Goal: Task Accomplishment & Management: Manage account settings

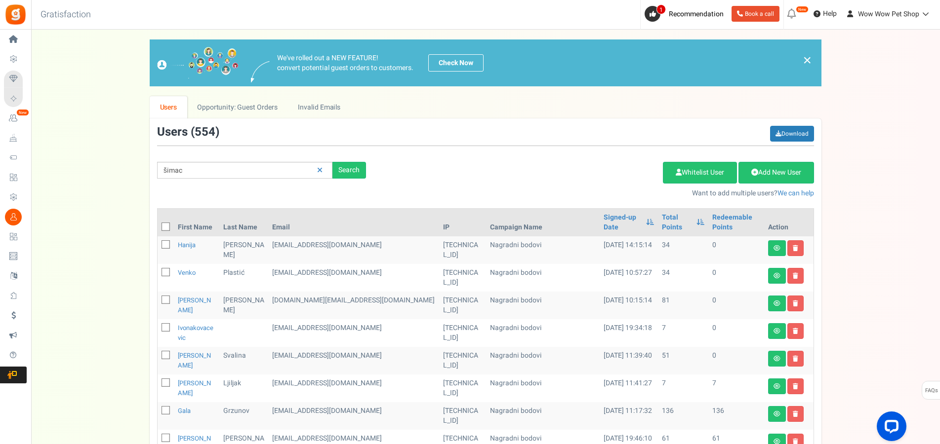
type input "šimac"
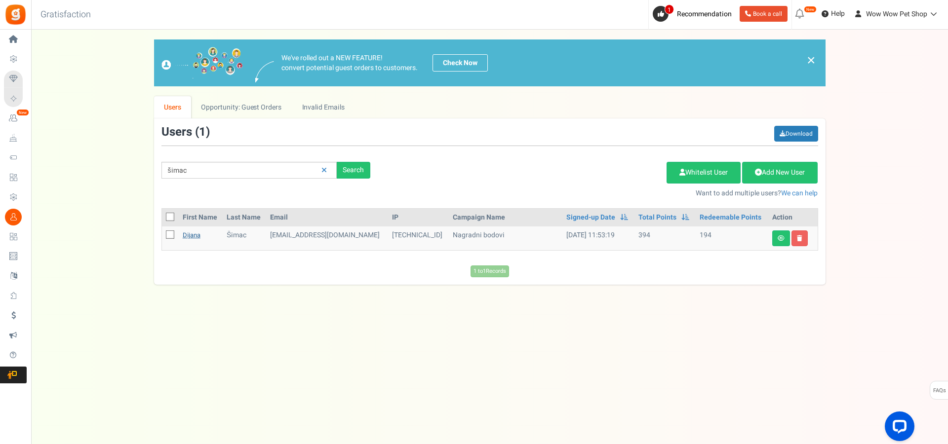
click at [194, 237] on link "Dijana" at bounding box center [192, 235] width 18 height 9
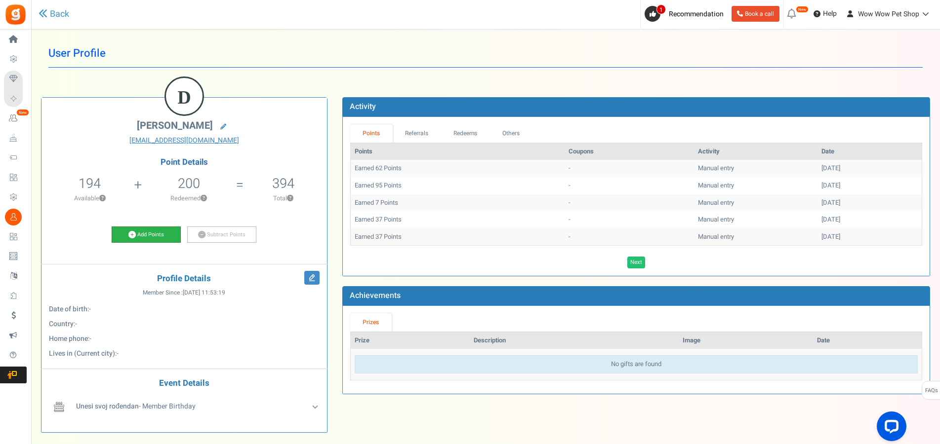
click at [147, 233] on link "Add Points" at bounding box center [146, 235] width 69 height 17
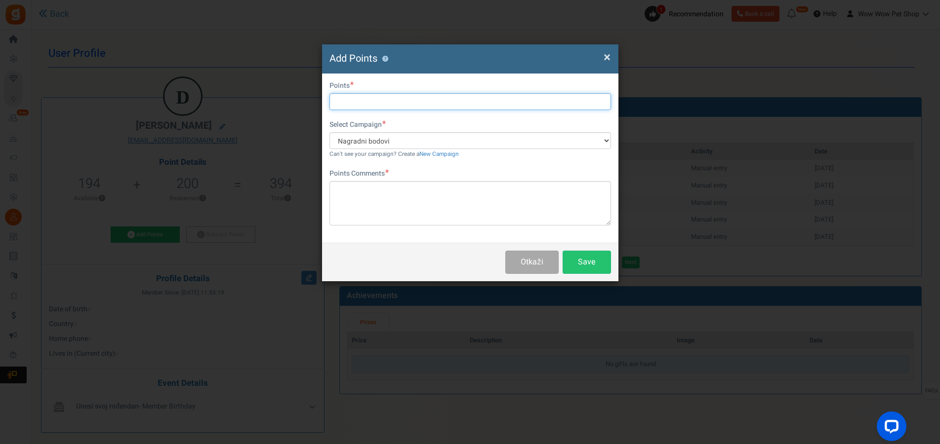
click at [360, 107] on input "text" at bounding box center [469, 101] width 281 height 17
type input "30"
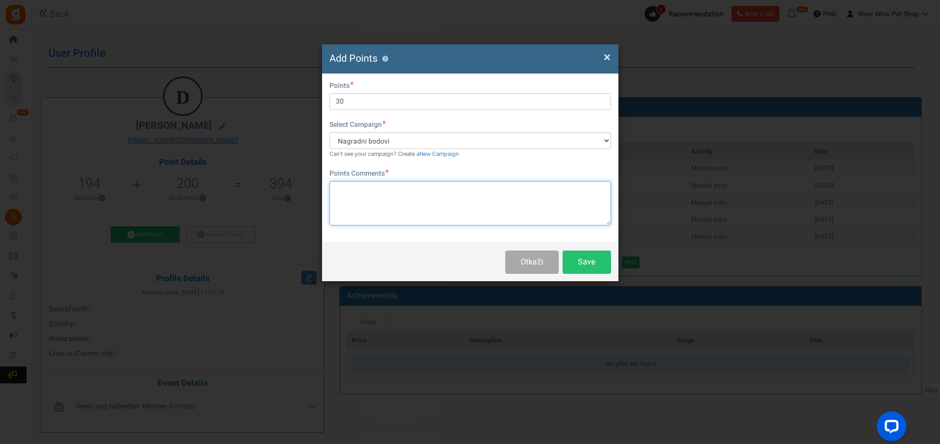
click at [396, 196] on textarea at bounding box center [469, 203] width 281 height 44
click at [407, 190] on textarea "Račun br." at bounding box center [469, 203] width 281 height 44
paste textarea "1298"
type textarea "Račun br. 1298"
click at [587, 257] on button "Save" at bounding box center [586, 262] width 48 height 23
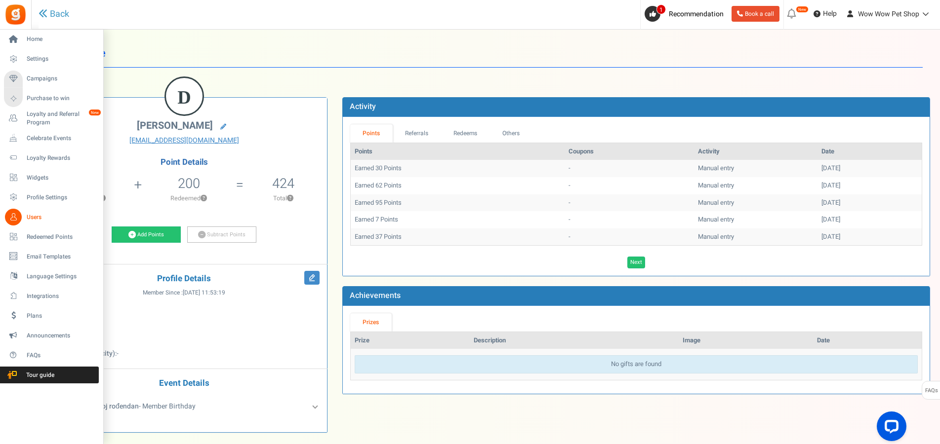
click at [23, 218] on link "Users" at bounding box center [51, 217] width 95 height 17
